Goal: Check status: Check status

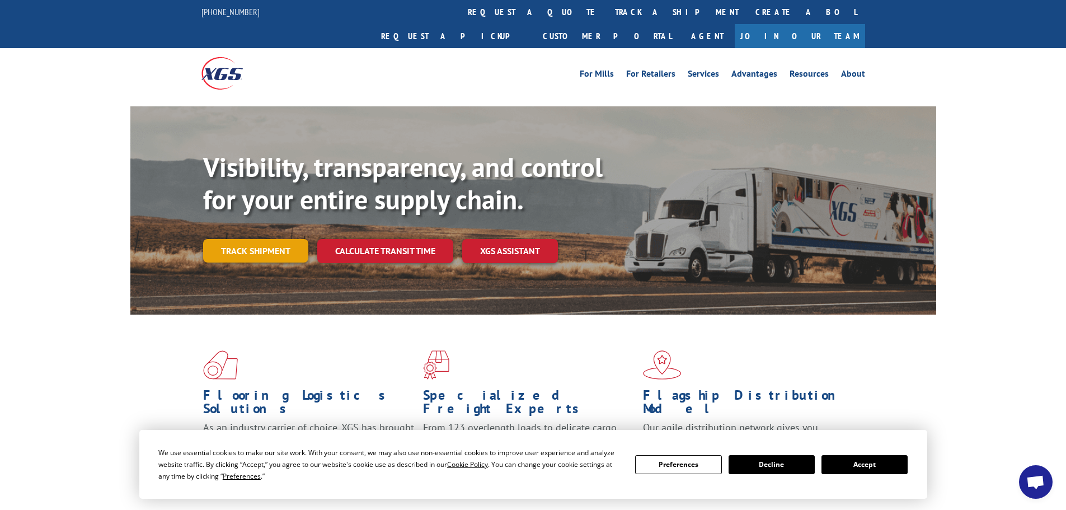
click at [287, 239] on link "Track shipment" at bounding box center [255, 251] width 105 height 24
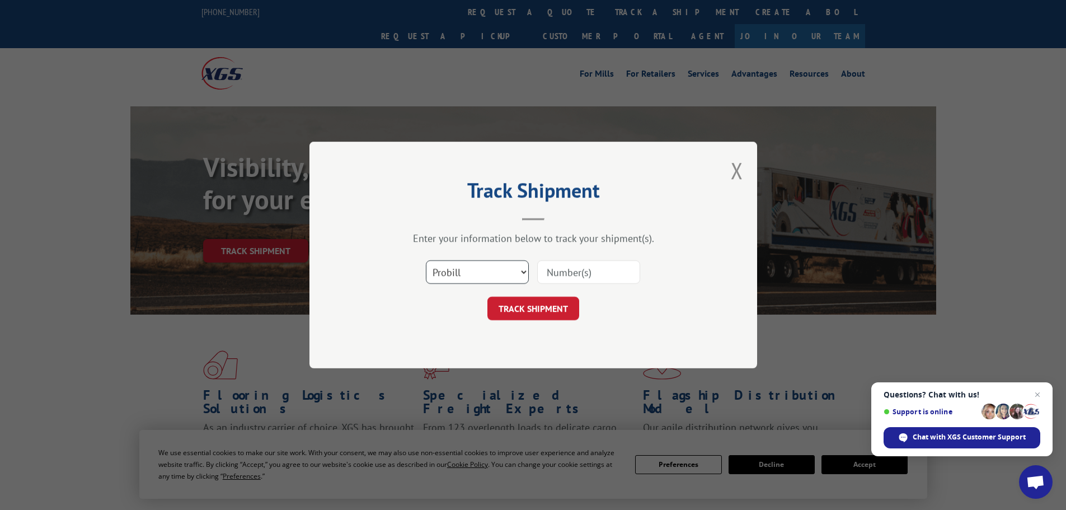
click at [500, 269] on select "Select category... Probill BOL PO" at bounding box center [477, 272] width 103 height 24
select select "bol"
click at [426, 260] on select "Select category... Probill BOL PO" at bounding box center [477, 272] width 103 height 24
click at [546, 280] on input at bounding box center [588, 272] width 103 height 24
paste input "17258942"
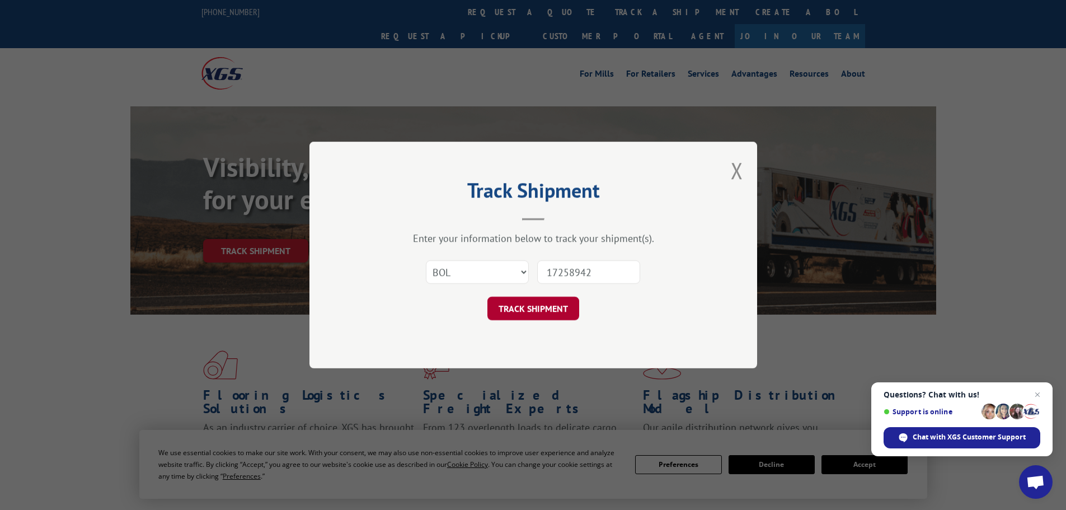
type input "17258942"
click at [544, 299] on button "TRACK SHIPMENT" at bounding box center [534, 309] width 92 height 24
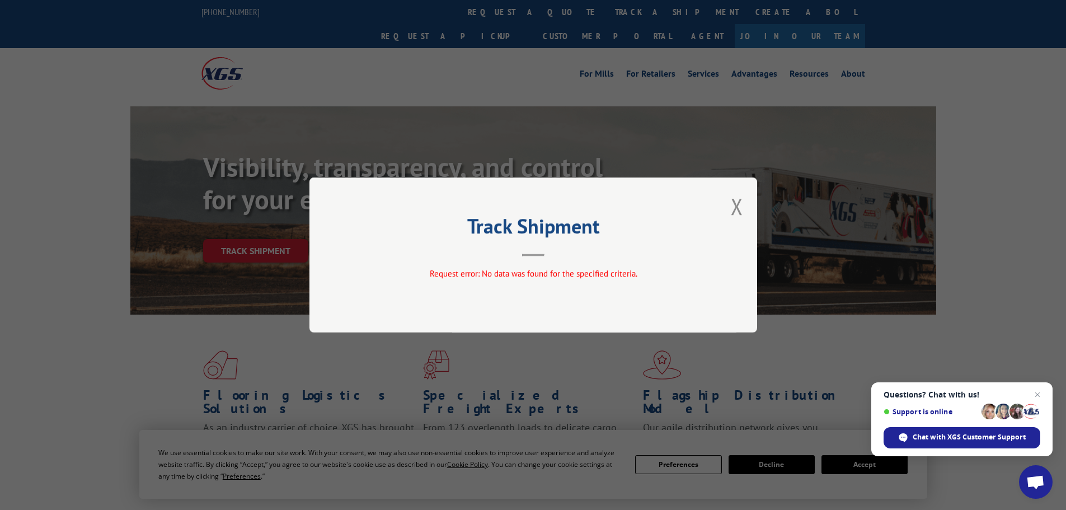
click at [747, 198] on div "Track Shipment Request error: No data was found for the specified criteria." at bounding box center [534, 254] width 448 height 155
click at [734, 202] on button "Close modal" at bounding box center [737, 206] width 12 height 30
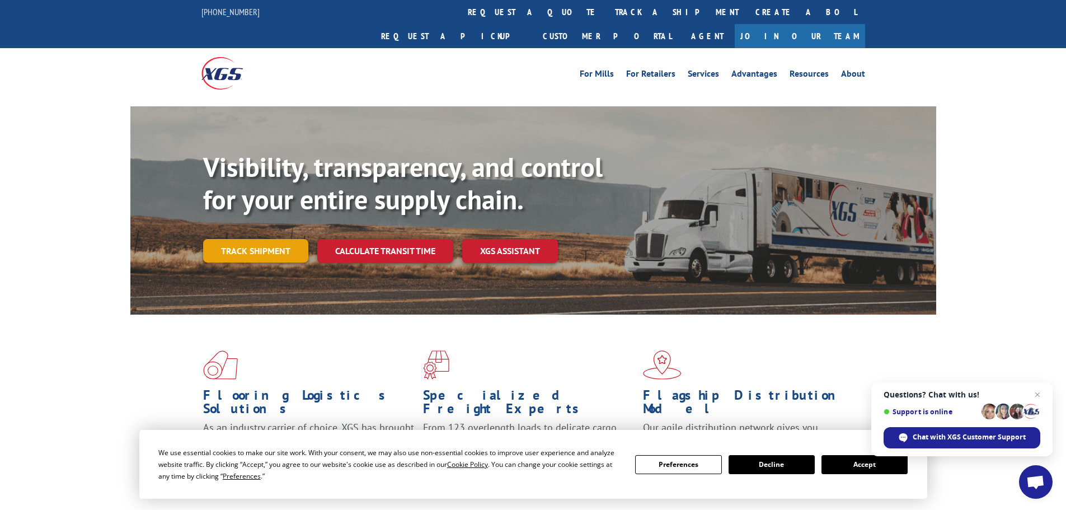
click at [292, 239] on link "Track shipment" at bounding box center [255, 251] width 105 height 24
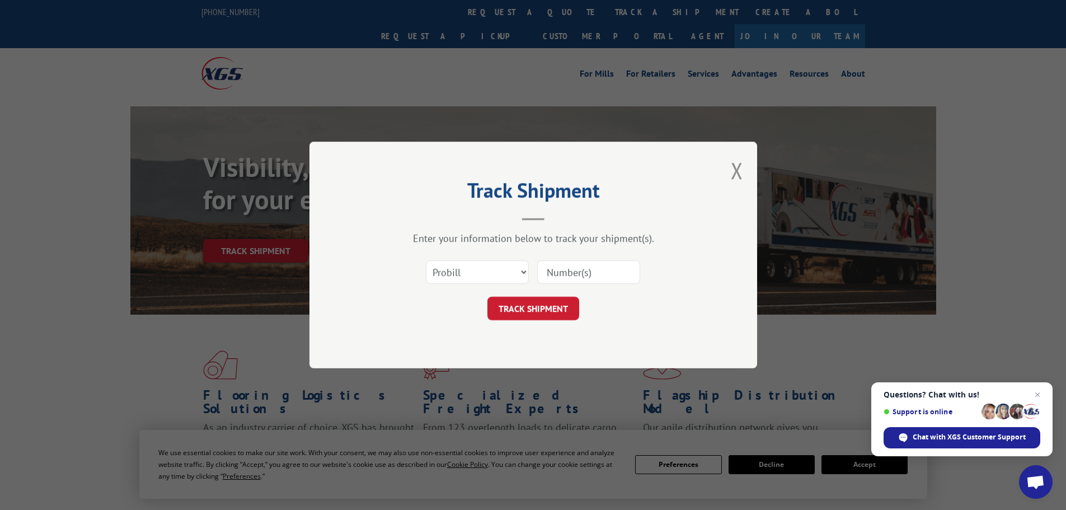
click at [567, 270] on input at bounding box center [588, 272] width 103 height 24
paste input "17258942"
type input "17258942"
click at [576, 316] on button "TRACK SHIPMENT" at bounding box center [534, 309] width 92 height 24
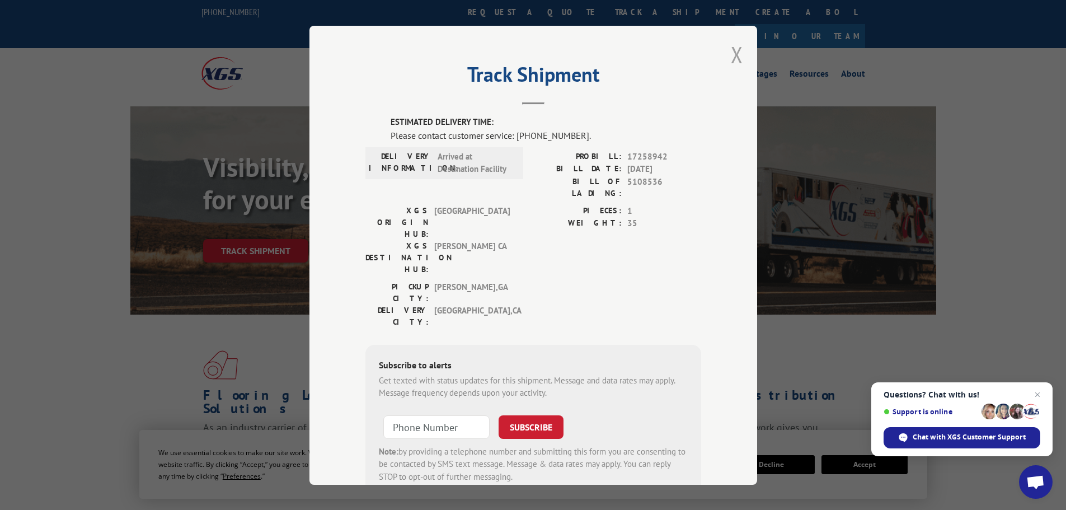
click at [733, 56] on button "Close modal" at bounding box center [737, 55] width 12 height 30
